Goal: Task Accomplishment & Management: Use online tool/utility

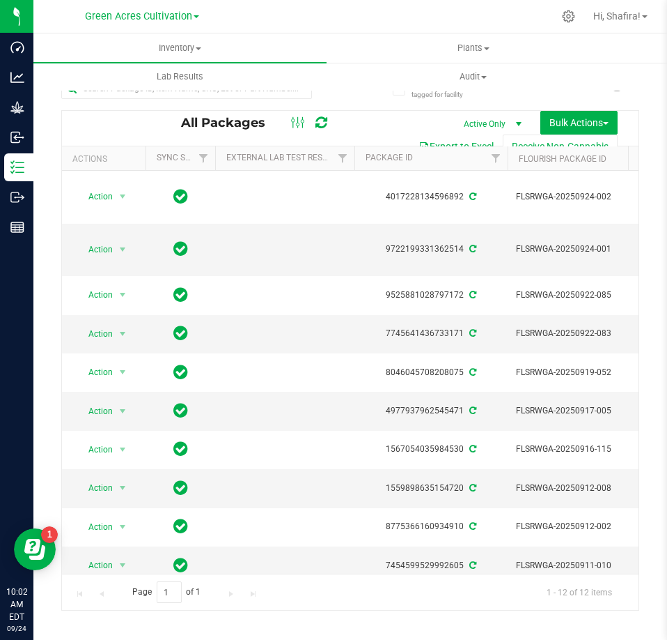
scroll to position [0, 226]
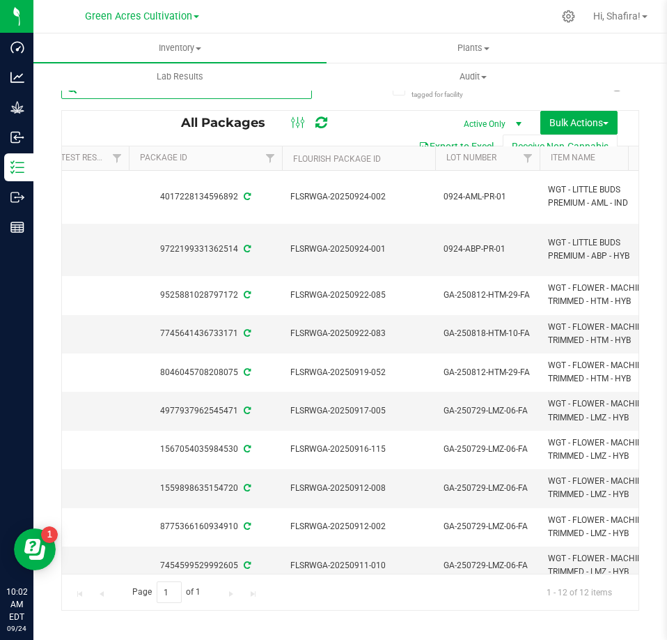
click at [248, 97] on input "text" at bounding box center [186, 88] width 251 height 21
paste input "GA-250729-LMZ-06-FA"
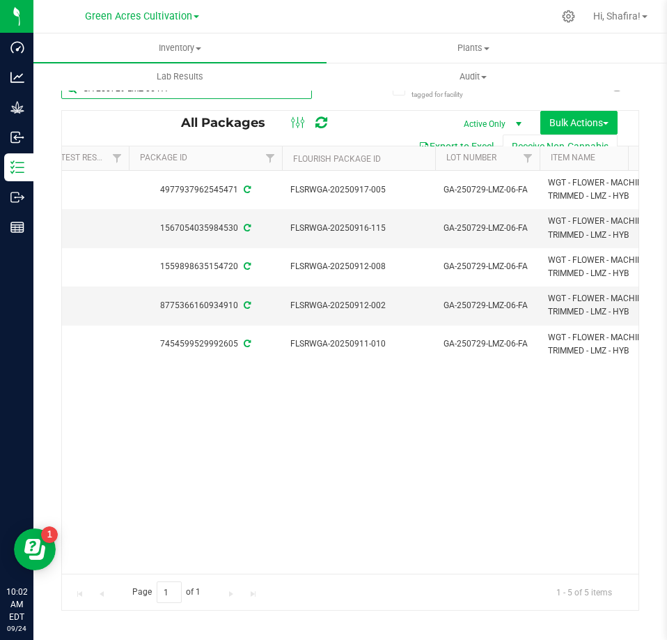
type input "GA-250729-LMZ-06-FA"
click at [569, 123] on span "Bulk Actions" at bounding box center [579, 122] width 59 height 11
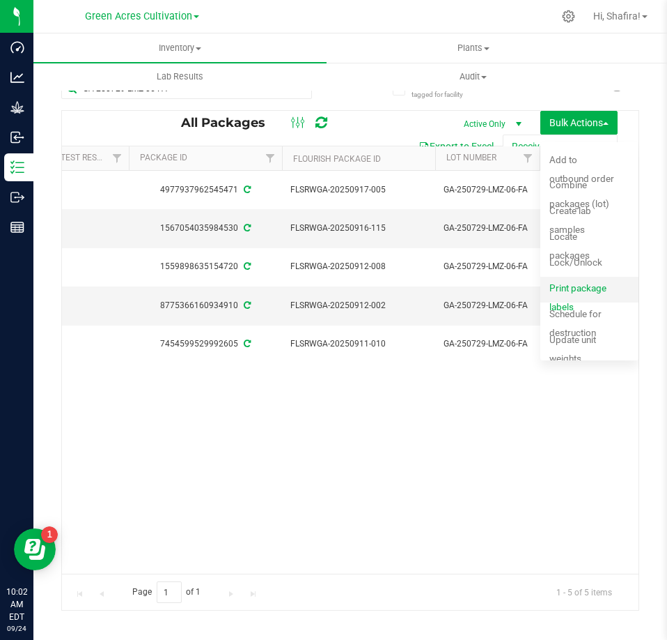
click at [589, 287] on span "Print package labels" at bounding box center [578, 297] width 57 height 30
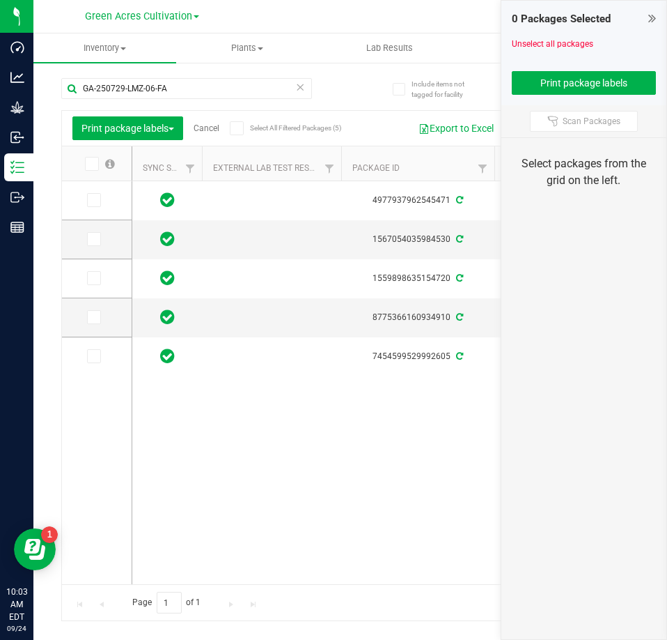
click at [91, 164] on icon at bounding box center [90, 164] width 9 height 0
click at [0, 0] on input "checkbox" at bounding box center [0, 0] width 0 height 0
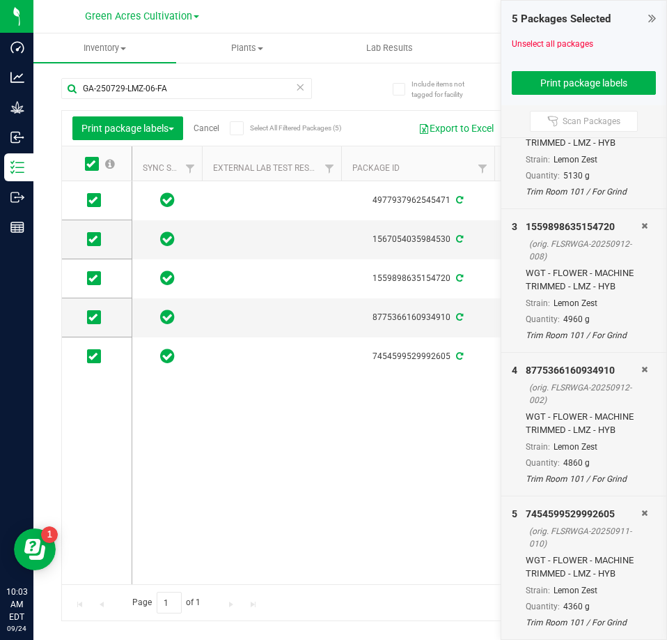
scroll to position [318, 0]
click at [583, 91] on button "Print package labels" at bounding box center [584, 83] width 145 height 24
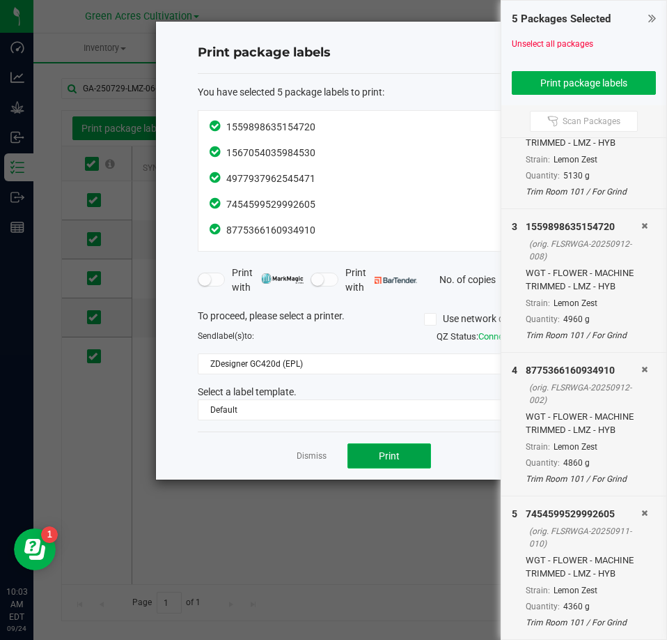
click at [390, 455] on span "Print" at bounding box center [389, 455] width 21 height 11
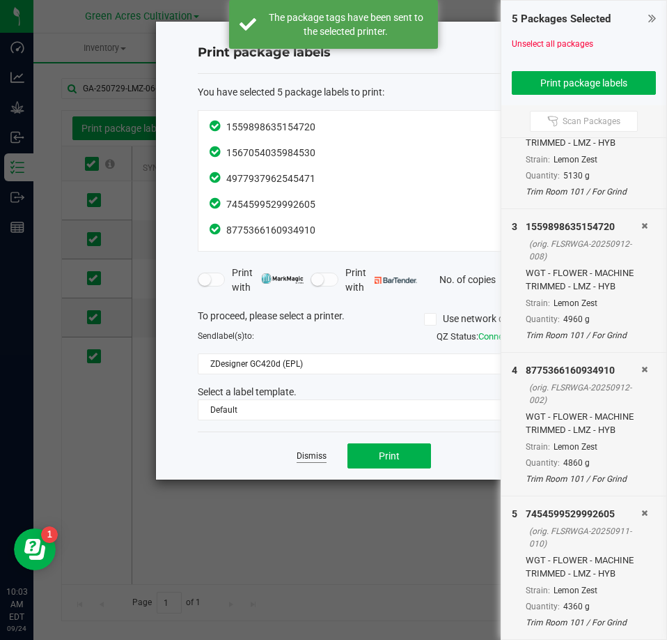
click at [324, 456] on link "Dismiss" at bounding box center [312, 456] width 30 height 12
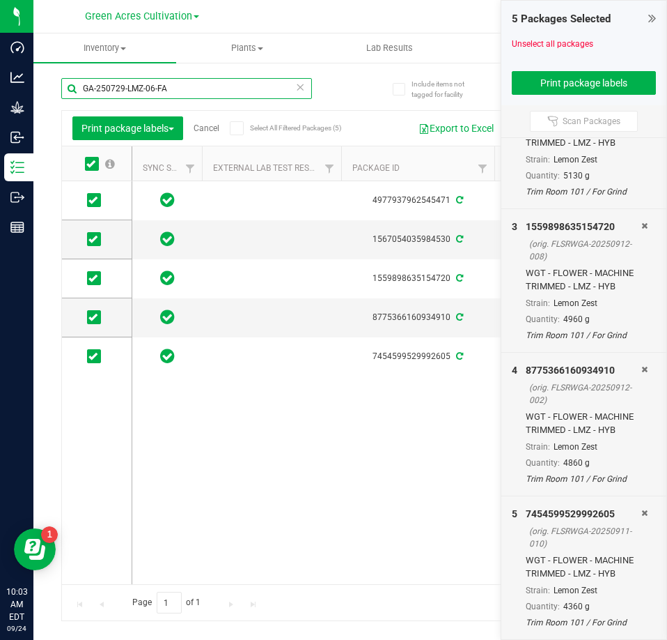
click at [215, 95] on input "GA-250729-LMZ-06-FA" at bounding box center [186, 88] width 251 height 21
paste input "812-HTM-29"
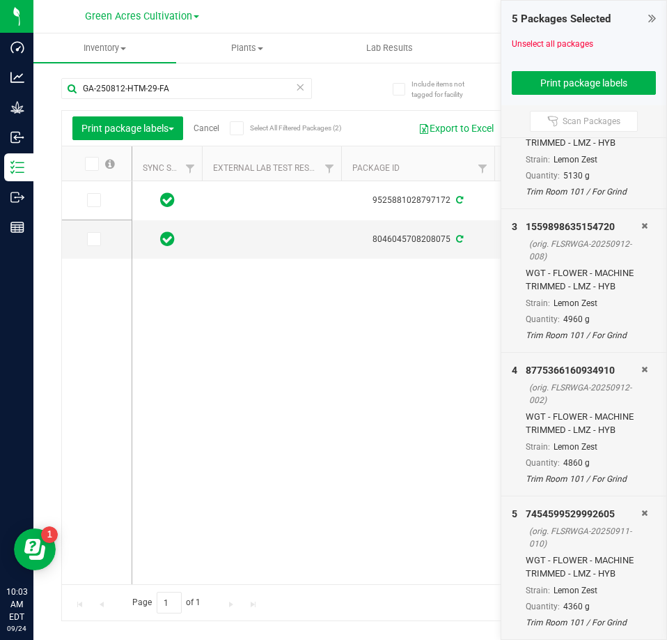
click at [91, 164] on icon at bounding box center [90, 164] width 9 height 0
click at [0, 0] on input "checkbox" at bounding box center [0, 0] width 0 height 0
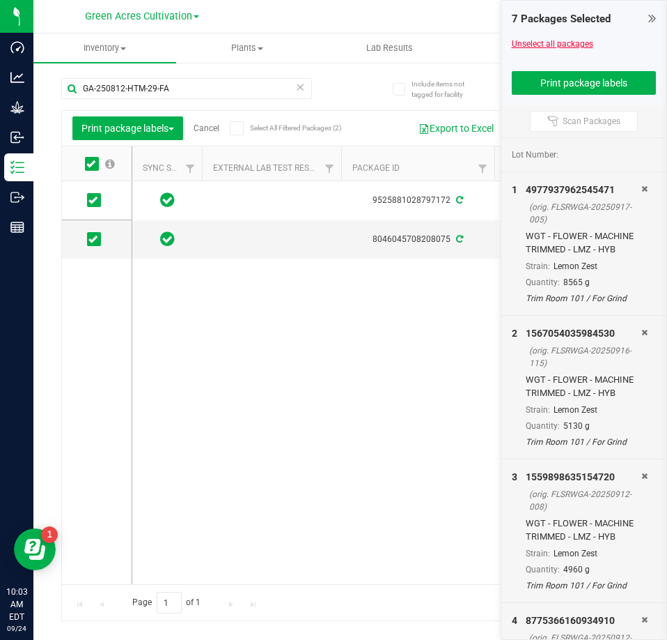
click at [568, 47] on link "Unselect all packages" at bounding box center [553, 44] width 82 height 10
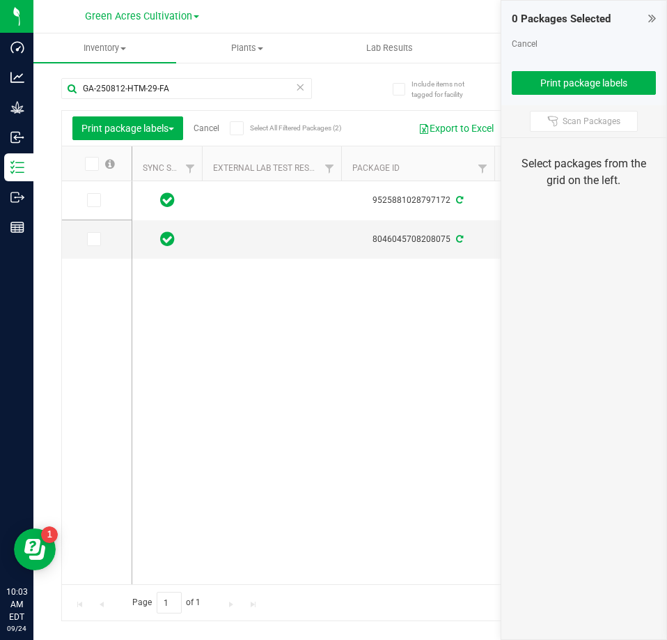
click at [93, 170] on span at bounding box center [92, 164] width 14 height 14
click at [0, 0] on input "checkbox" at bounding box center [0, 0] width 0 height 0
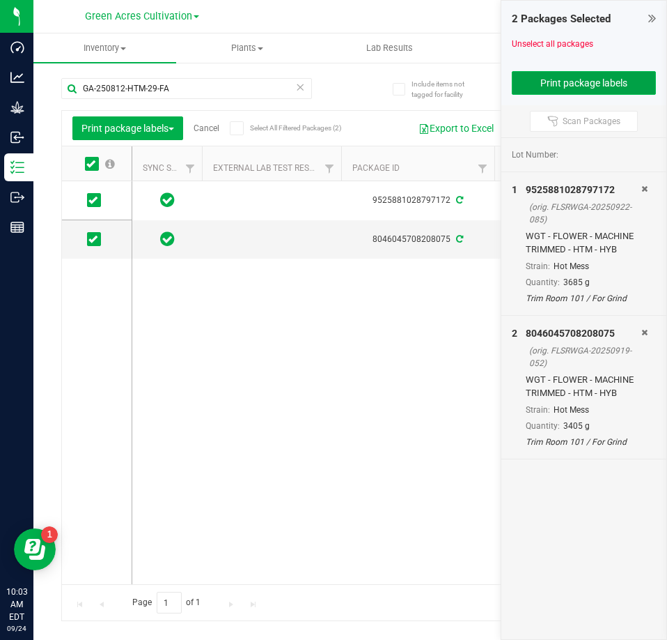
drag, startPoint x: 601, startPoint y: 75, endPoint x: 593, endPoint y: 78, distance: 8.2
click at [598, 75] on button "Print package labels" at bounding box center [584, 83] width 145 height 24
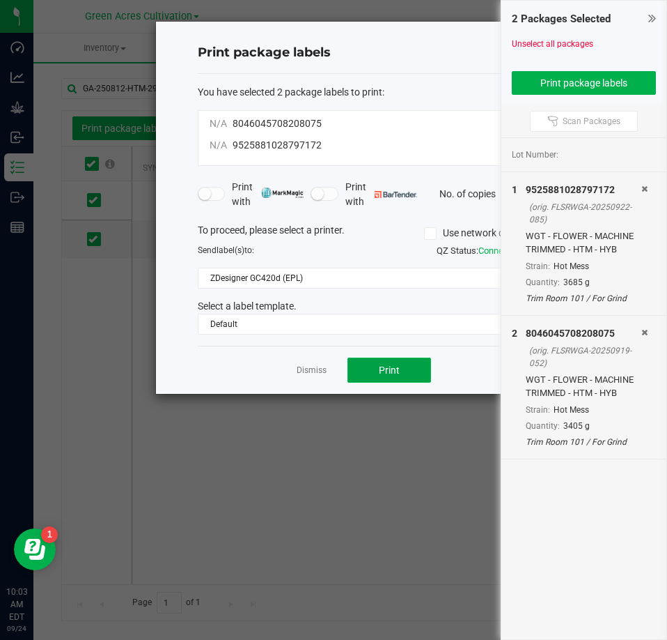
click at [381, 371] on span "Print" at bounding box center [389, 369] width 21 height 11
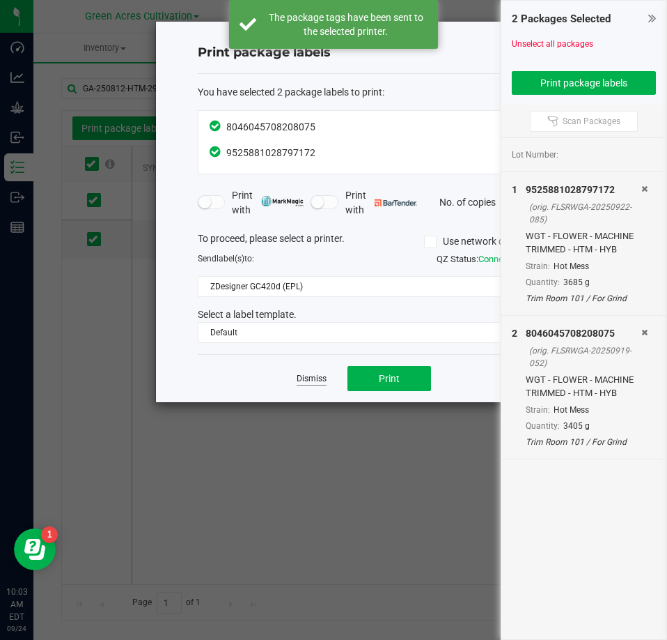
click at [308, 381] on link "Dismiss" at bounding box center [312, 379] width 30 height 12
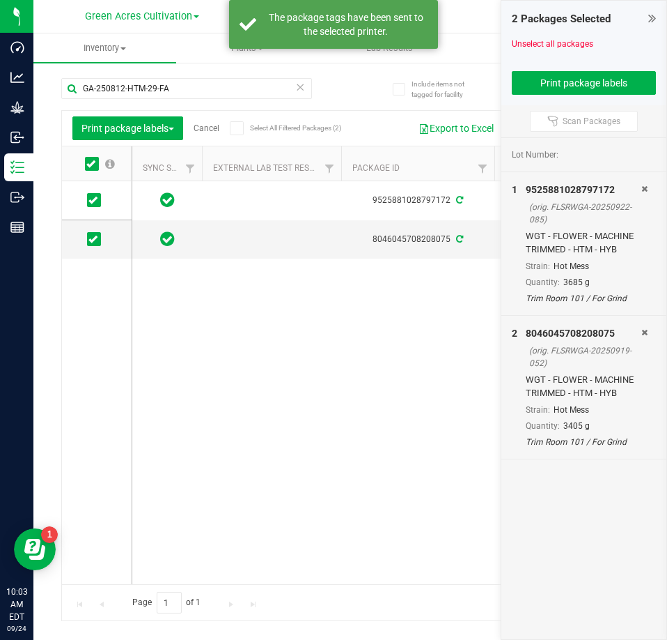
click at [644, 188] on icon at bounding box center [645, 189] width 6 height 8
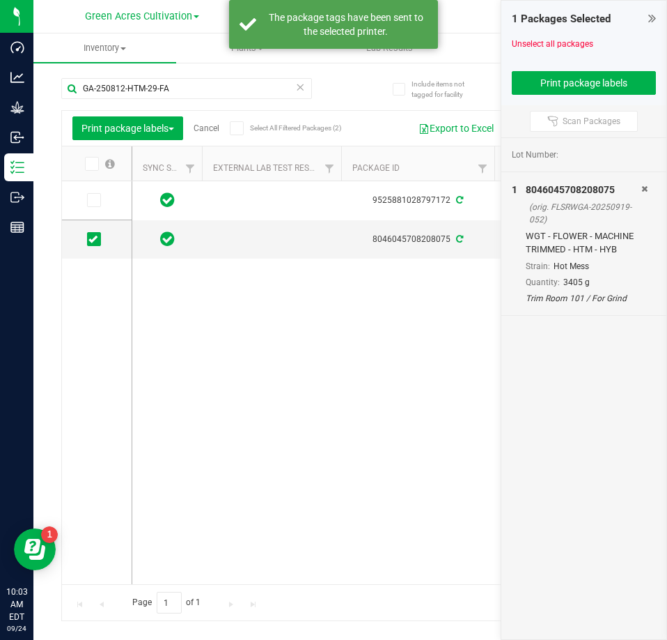
click at [644, 188] on icon at bounding box center [645, 189] width 6 height 8
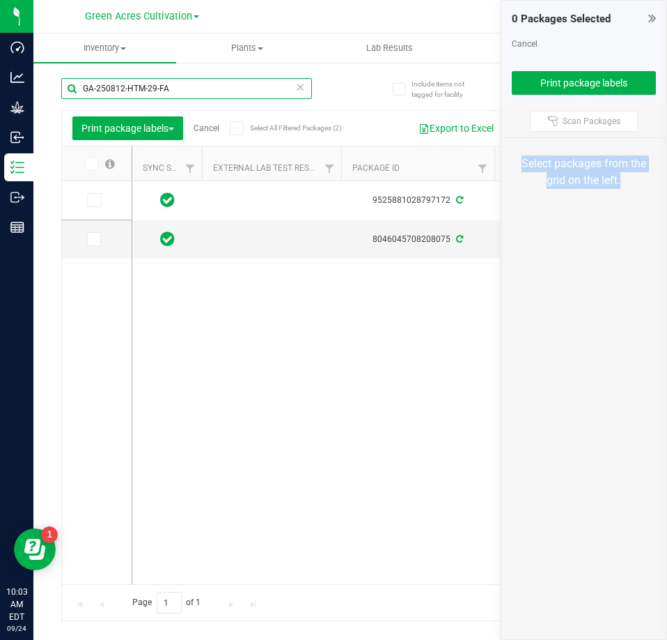
click at [204, 91] on input "GA-250812-HTM-29-FA" at bounding box center [186, 88] width 251 height 21
paste input "8-HTM-10"
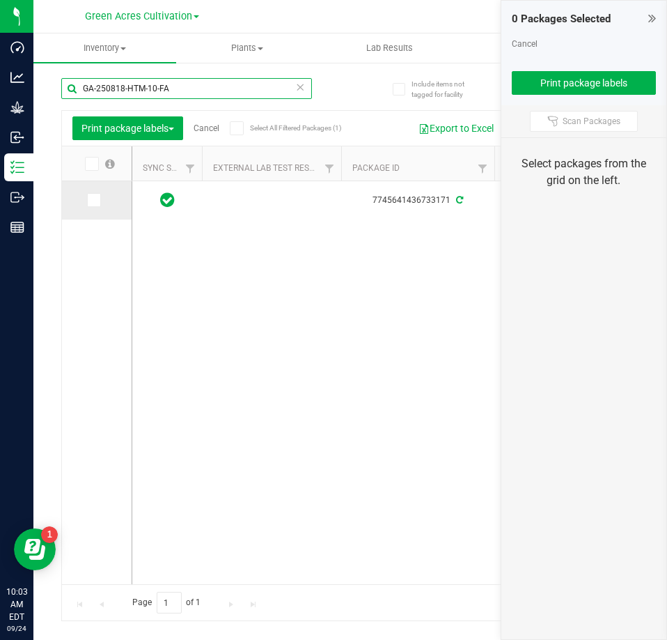
type input "GA-250818-HTM-10-FA"
click at [92, 200] on icon at bounding box center [92, 200] width 9 height 0
click at [0, 0] on input "checkbox" at bounding box center [0, 0] width 0 height 0
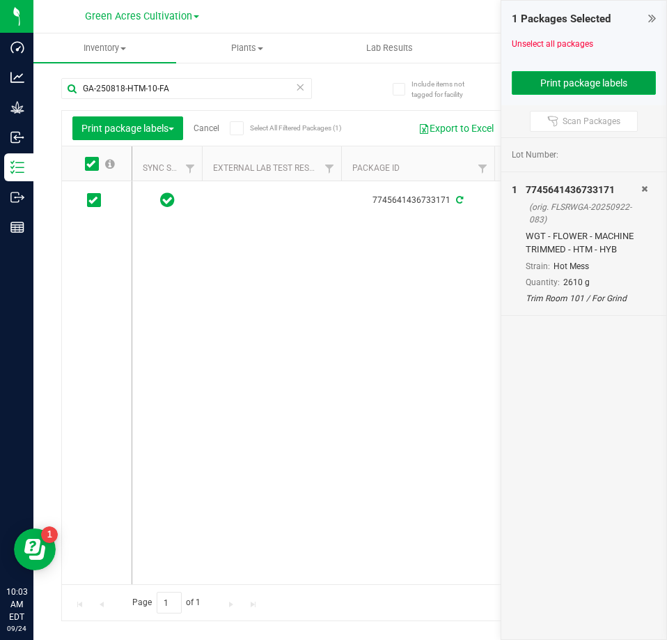
click at [637, 86] on button "Print package labels" at bounding box center [584, 83] width 145 height 24
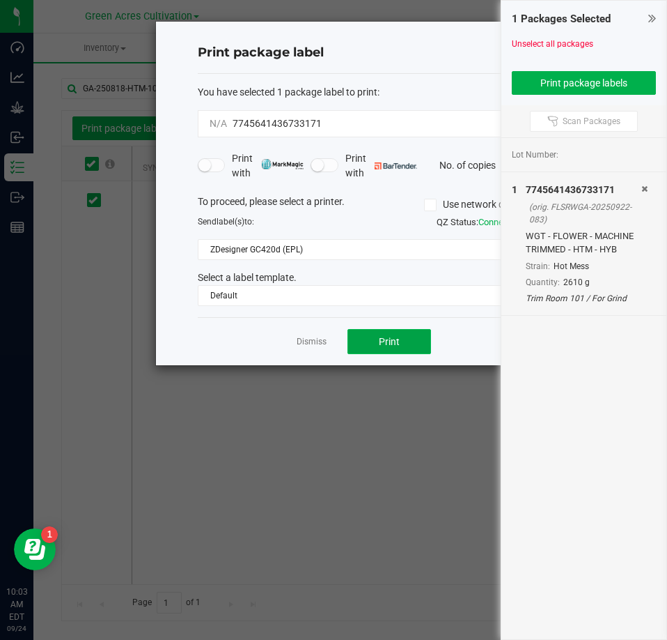
click at [399, 346] on span "Print" at bounding box center [389, 341] width 21 height 11
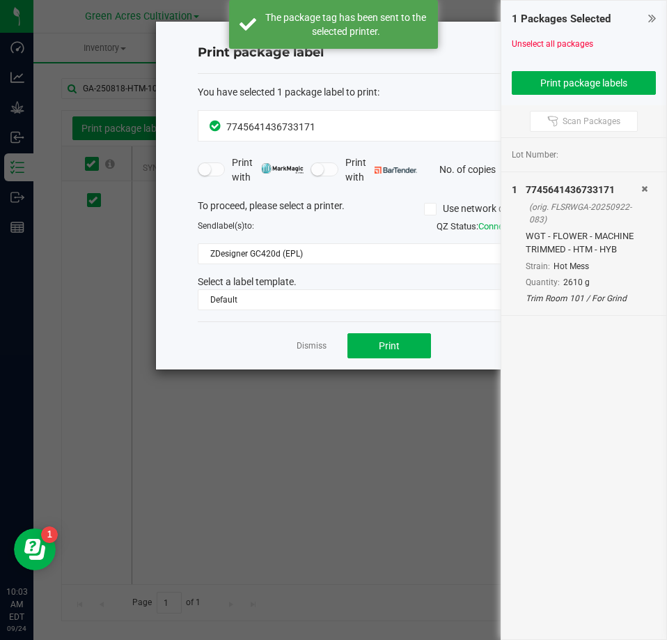
drag, startPoint x: 309, startPoint y: 347, endPoint x: 389, endPoint y: 347, distance: 79.4
click at [310, 347] on link "Dismiss" at bounding box center [312, 346] width 30 height 12
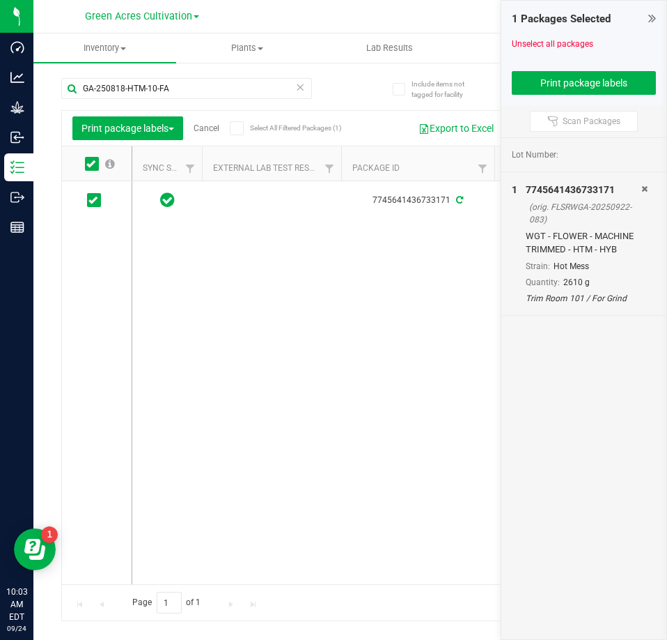
click at [211, 128] on link "Cancel" at bounding box center [207, 128] width 26 height 10
